Goal: Task Accomplishment & Management: Manage account settings

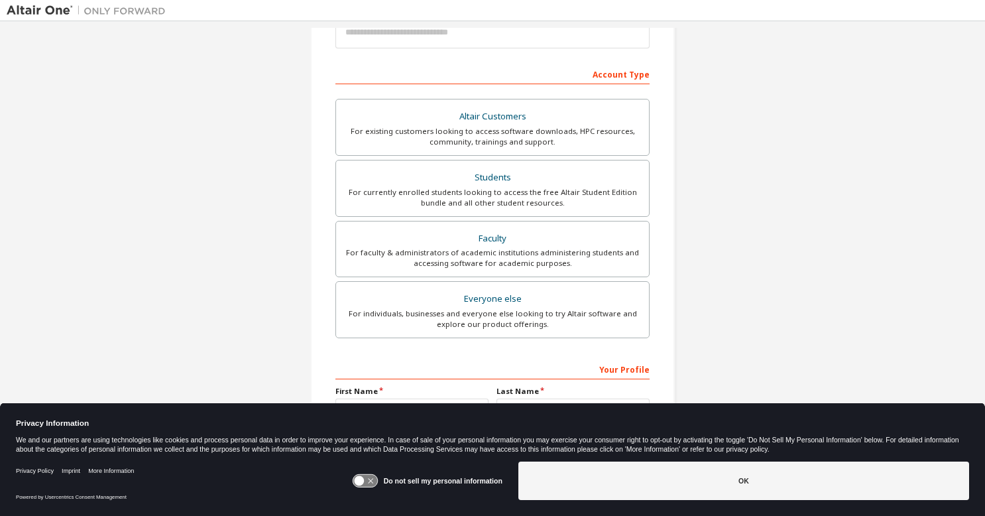
scroll to position [179, 0]
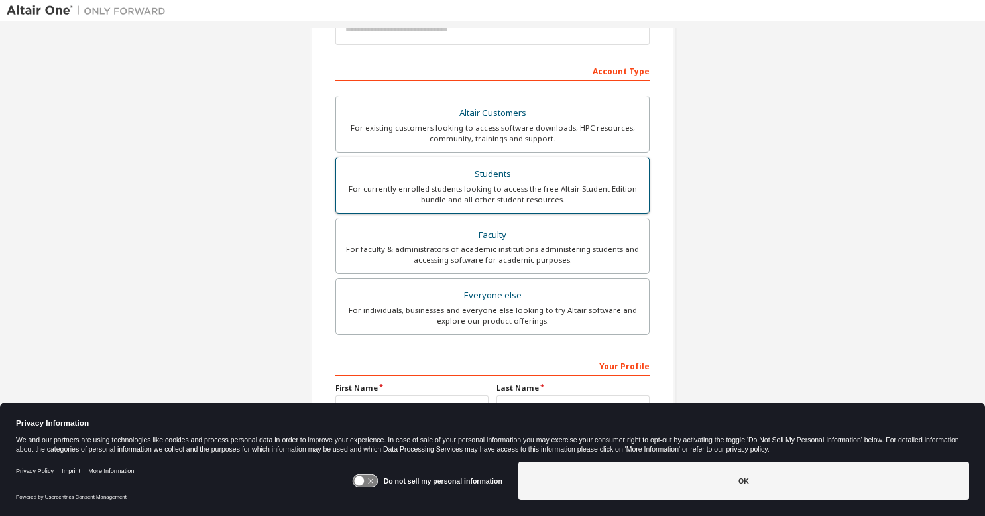
click at [489, 211] on label "Students For currently enrolled students looking to access the free Altair Stud…" at bounding box center [493, 184] width 314 height 57
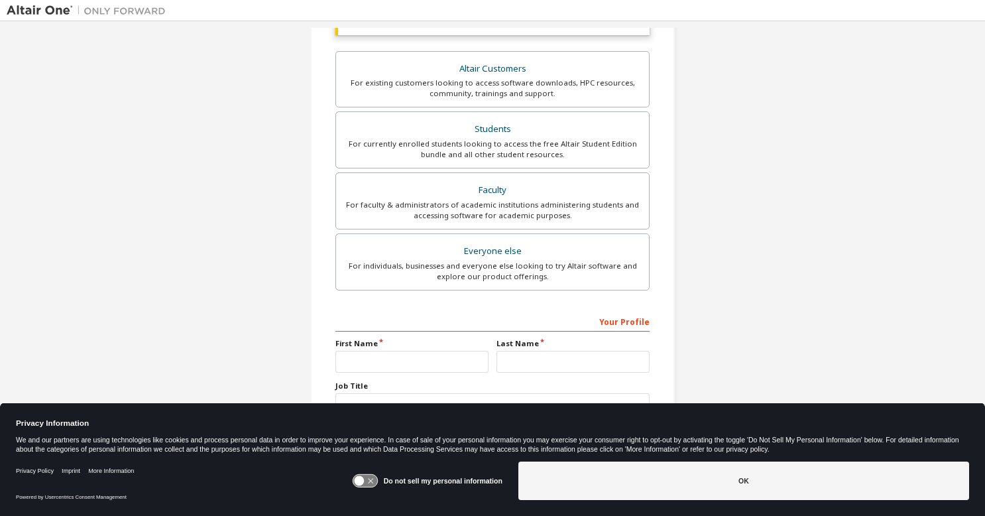
scroll to position [290, 0]
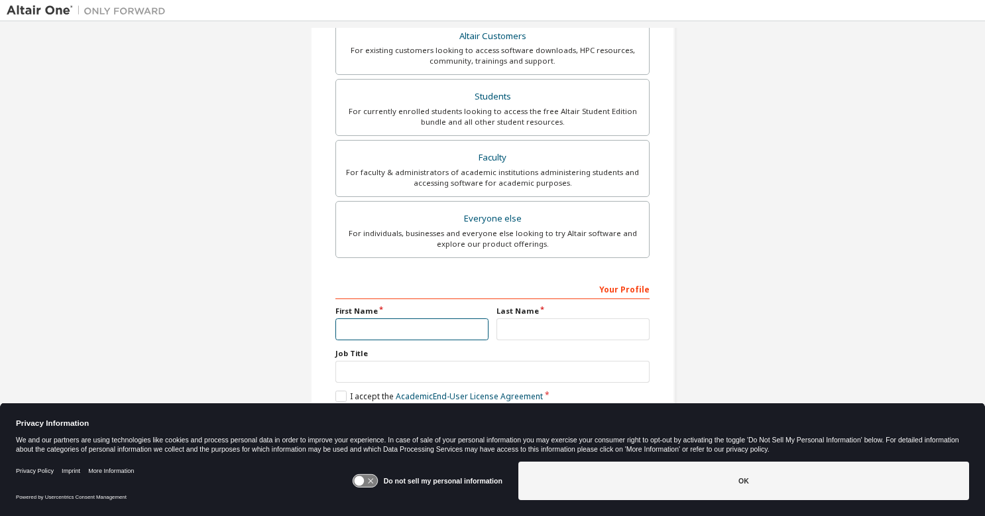
click at [444, 318] on input "text" at bounding box center [412, 329] width 153 height 22
type input "******"
type input "********"
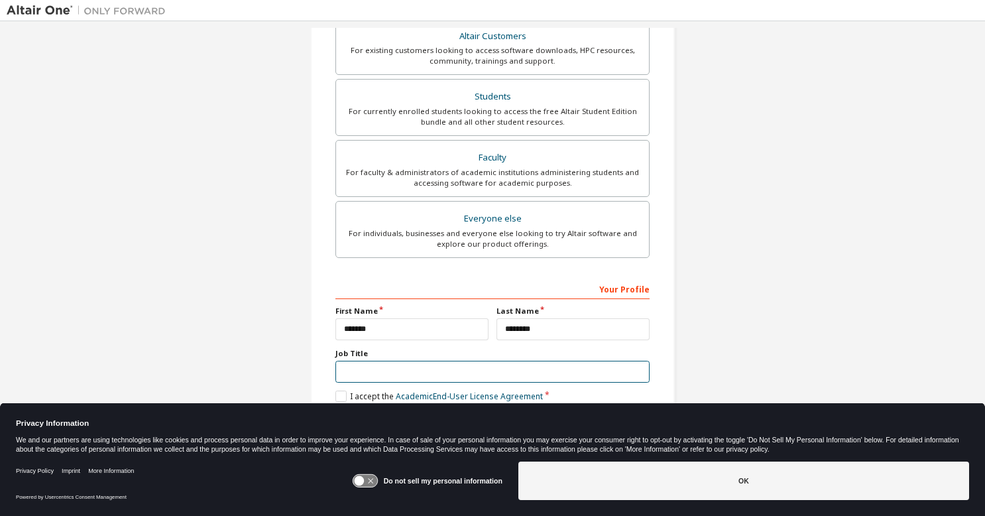
click at [409, 371] on input "text" at bounding box center [493, 372] width 314 height 22
click at [374, 480] on icon at bounding box center [365, 481] width 25 height 13
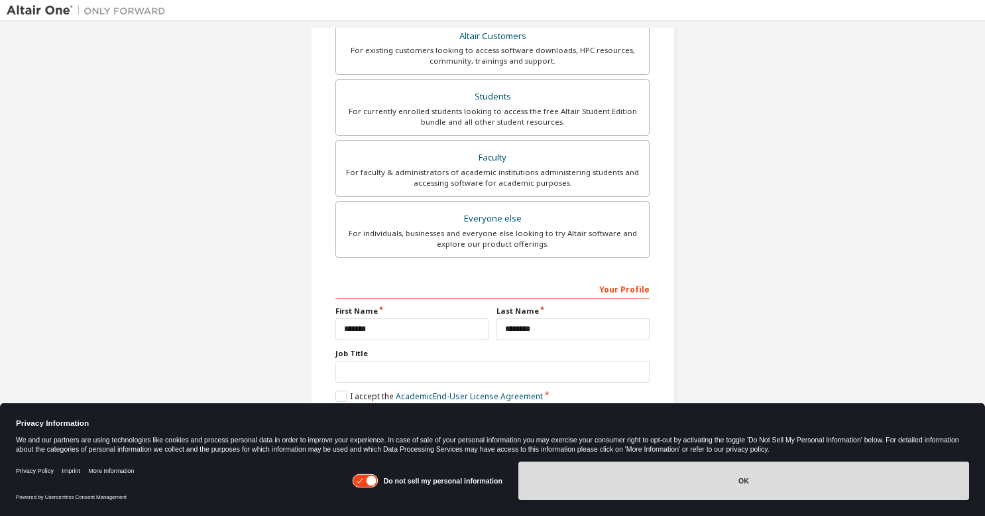
click at [589, 483] on button "OK" at bounding box center [744, 480] width 451 height 38
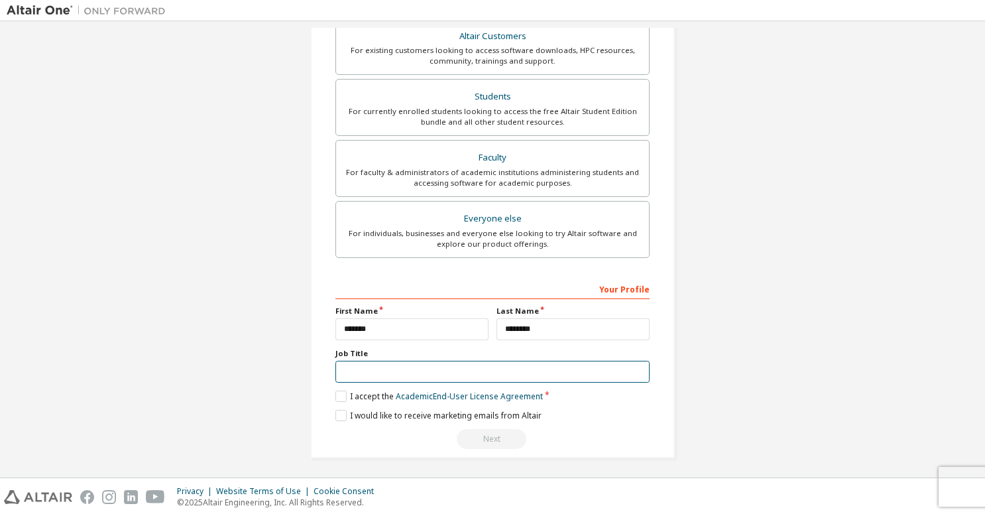
click at [425, 369] on input "text" at bounding box center [493, 372] width 314 height 22
click at [345, 391] on label "I accept the Academic End-User License Agreement" at bounding box center [440, 396] width 208 height 11
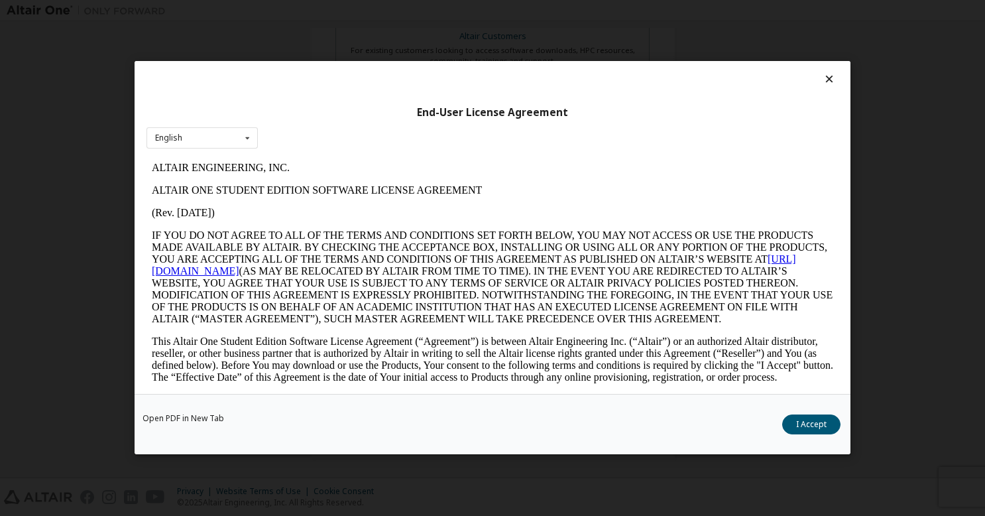
scroll to position [0, 0]
click at [813, 429] on button "I Accept" at bounding box center [811, 425] width 58 height 20
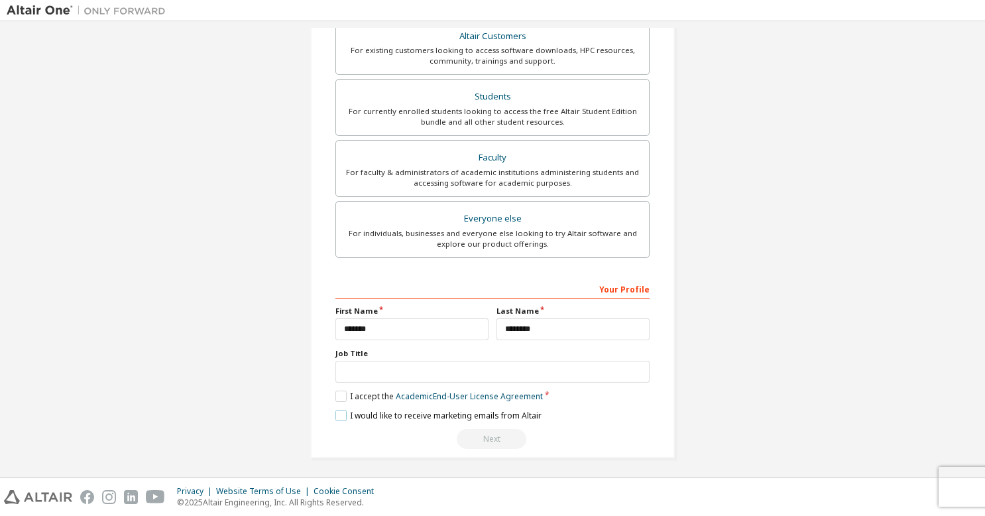
click at [342, 413] on label "I would like to receive marketing emails from Altair" at bounding box center [439, 415] width 206 height 11
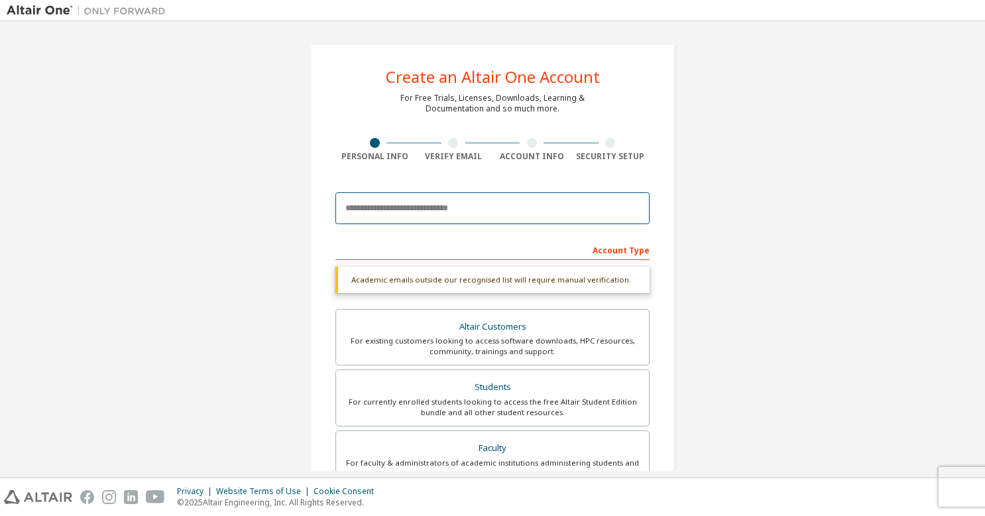
click at [426, 210] on input "email" at bounding box center [493, 208] width 314 height 32
type input "**********"
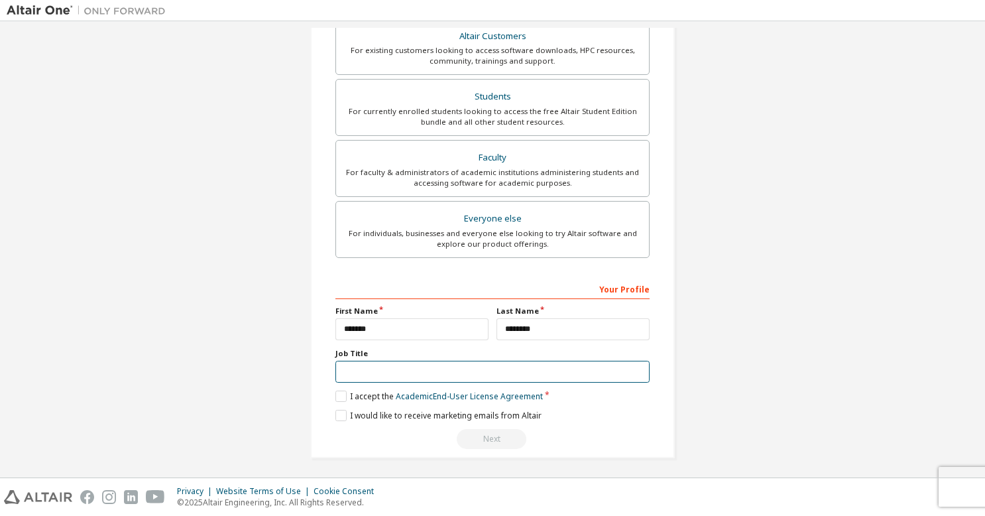
click at [412, 369] on input "text" at bounding box center [493, 372] width 314 height 22
type input "*******"
click at [750, 296] on div "**********" at bounding box center [493, 105] width 972 height 737
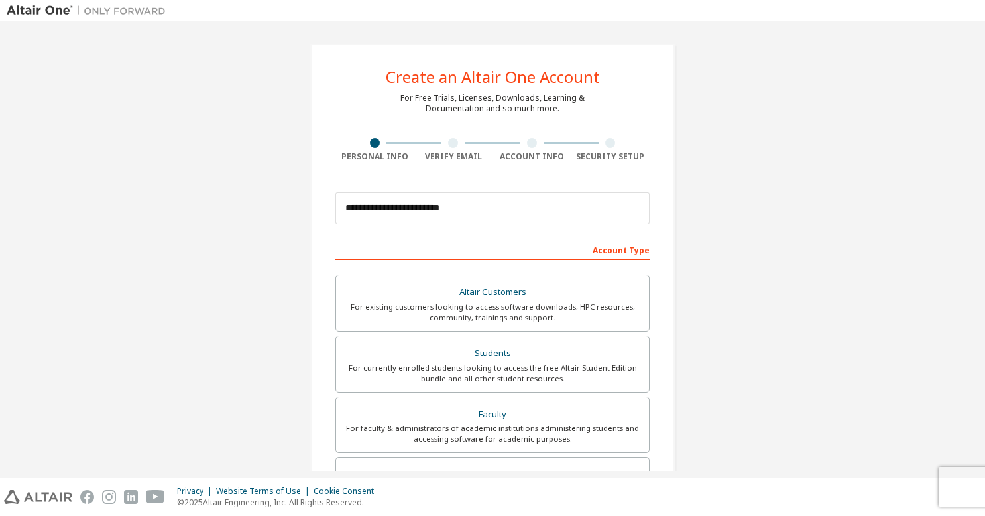
scroll to position [256, 0]
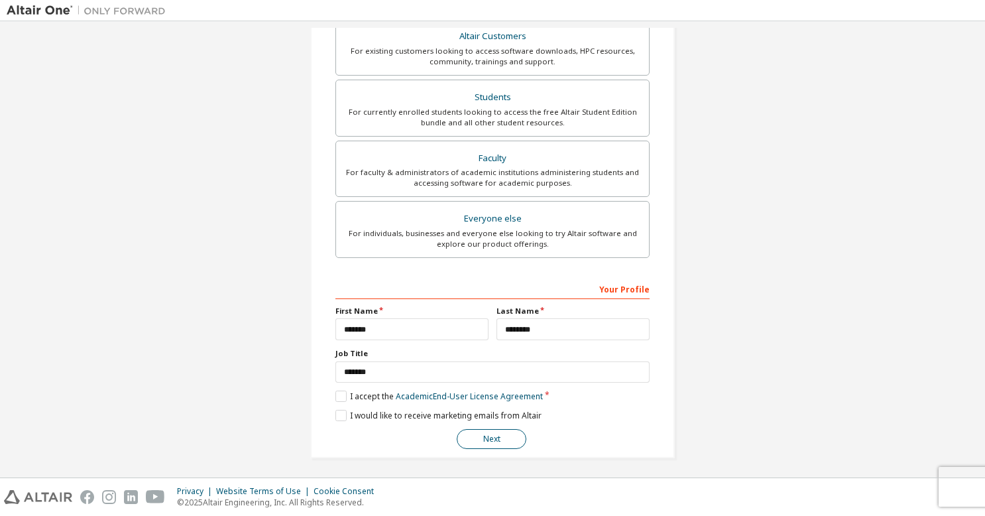
click at [481, 438] on button "Next" at bounding box center [492, 439] width 70 height 20
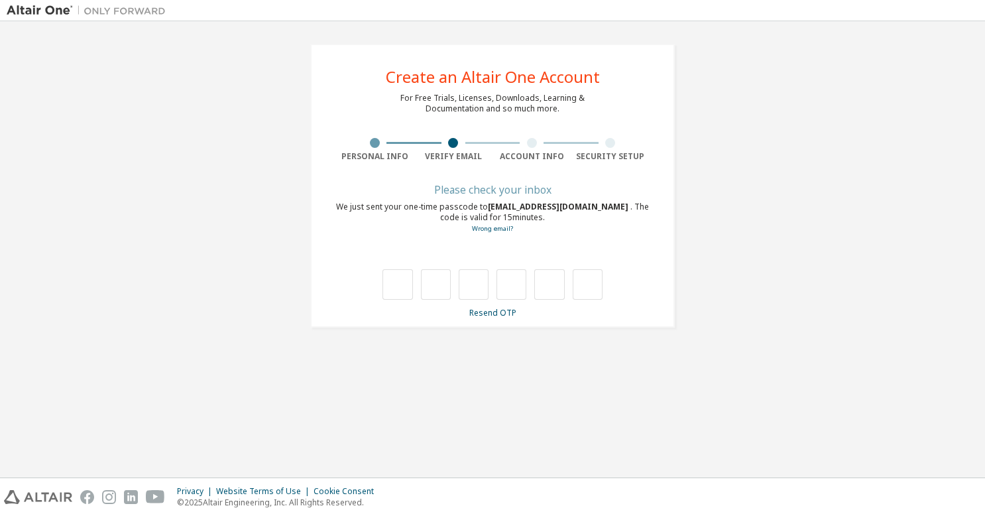
type input "*"
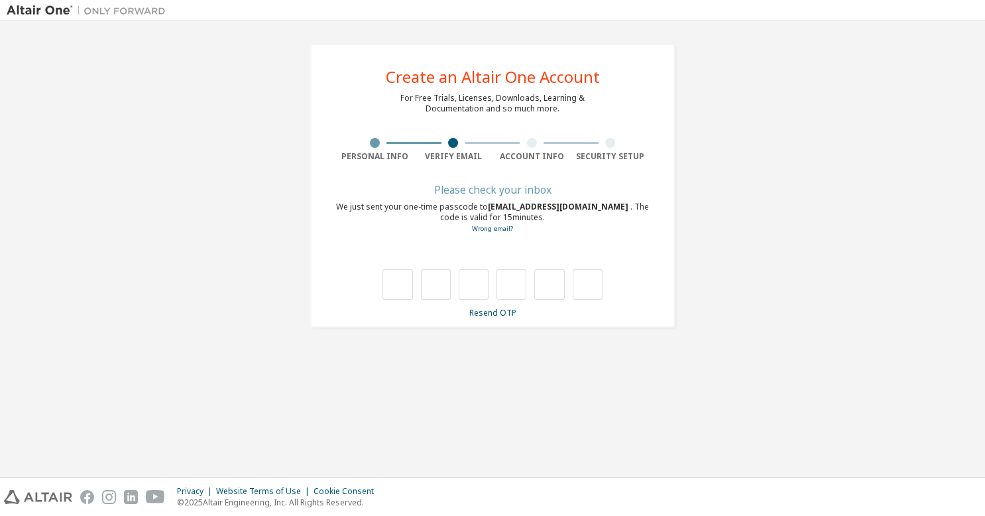
type input "*"
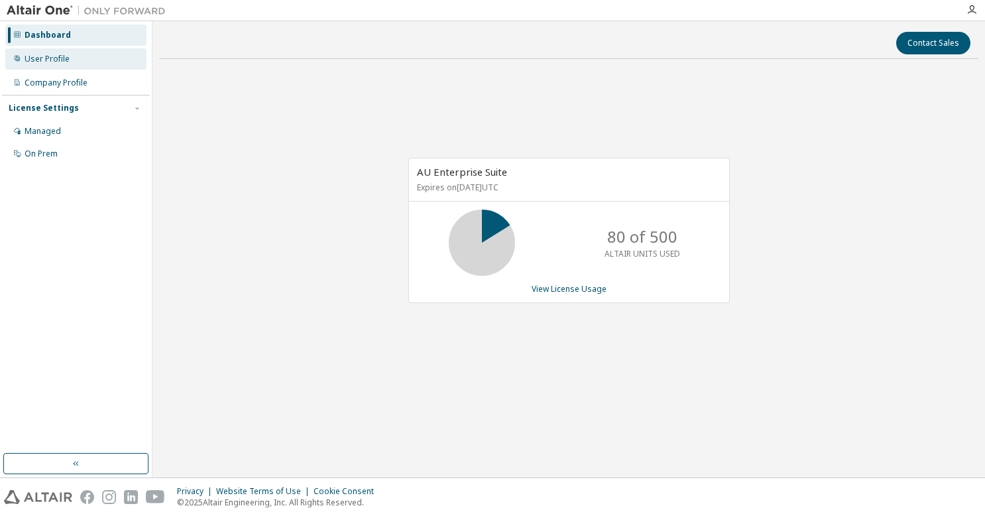
click at [113, 56] on div "User Profile" at bounding box center [75, 58] width 141 height 21
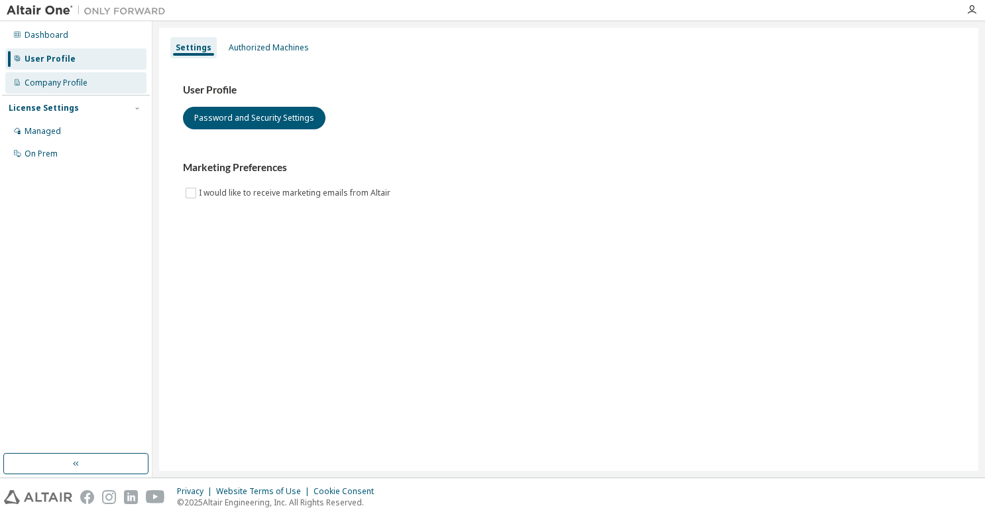
click at [90, 83] on div "Company Profile" at bounding box center [75, 82] width 141 height 21
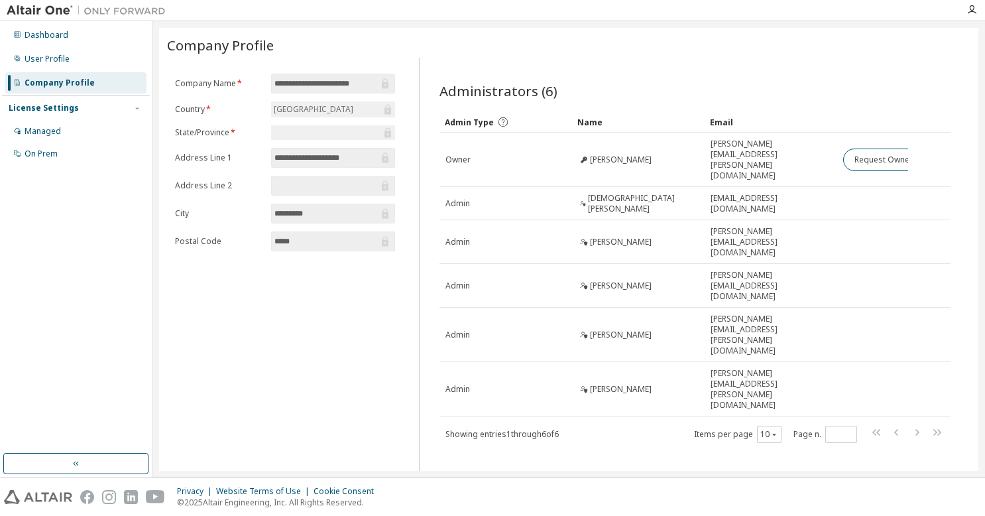
click at [740, 97] on div "Administrators (6)" at bounding box center [695, 91] width 511 height 19
click at [93, 58] on div "User Profile" at bounding box center [75, 58] width 141 height 21
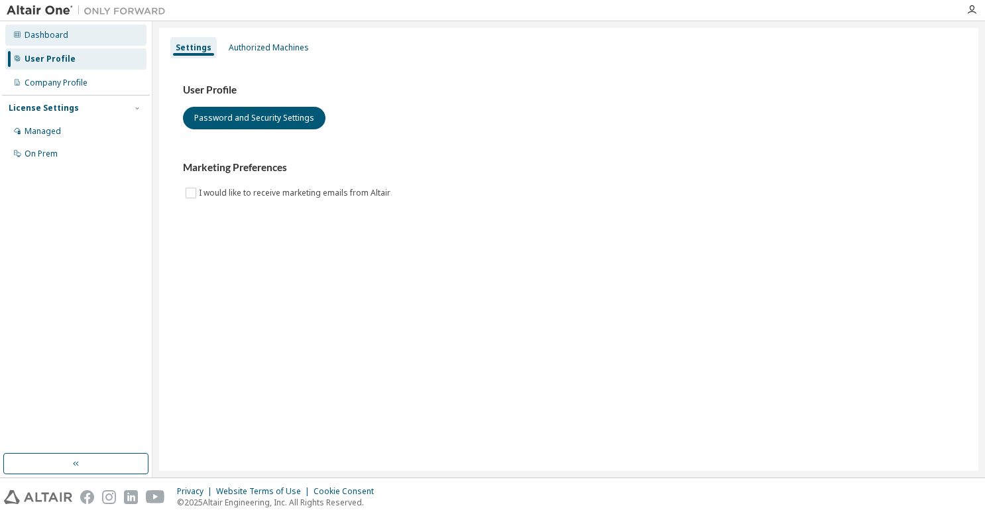
click at [84, 45] on div "Dashboard" at bounding box center [75, 35] width 141 height 21
